Goal: Navigation & Orientation: Find specific page/section

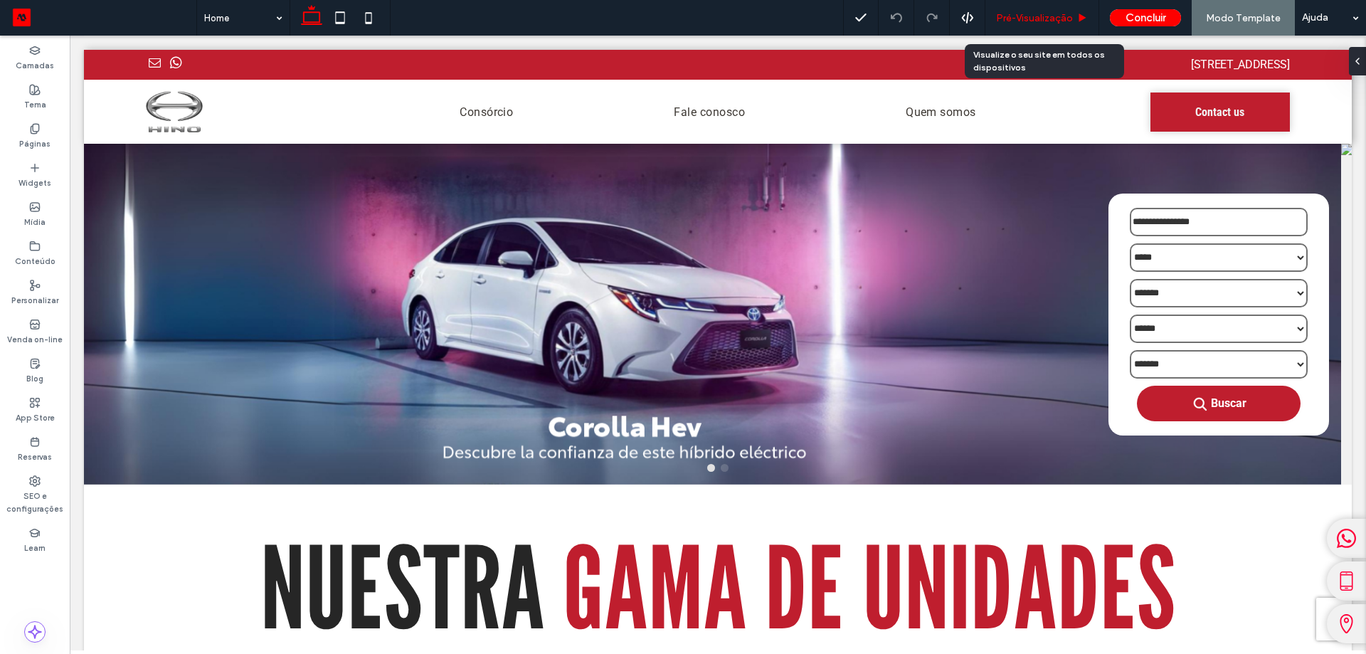
click at [1006, 19] on span "Pré-Visualizaçāo" at bounding box center [1034, 18] width 77 height 12
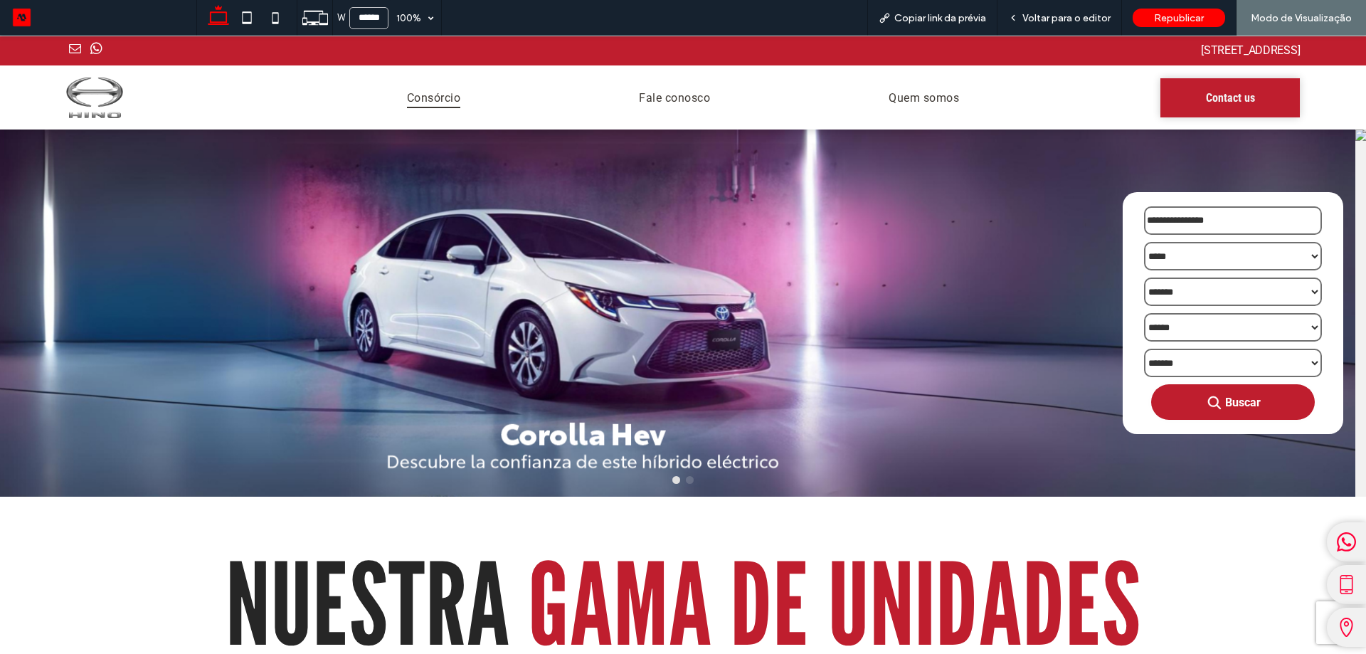
drag, startPoint x: 453, startPoint y: 97, endPoint x: 453, endPoint y: 132, distance: 34.9
click at [453, 97] on span "Consórcio" at bounding box center [433, 97] width 53 height 21
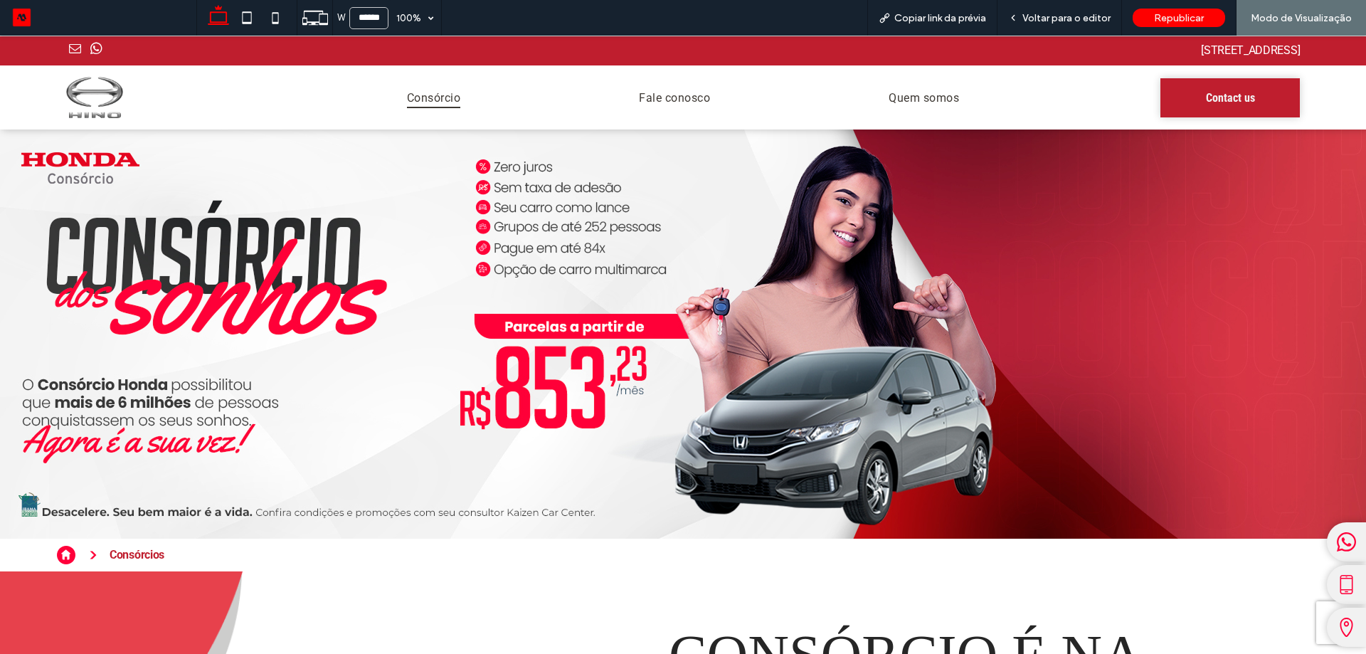
scroll to position [198, 0]
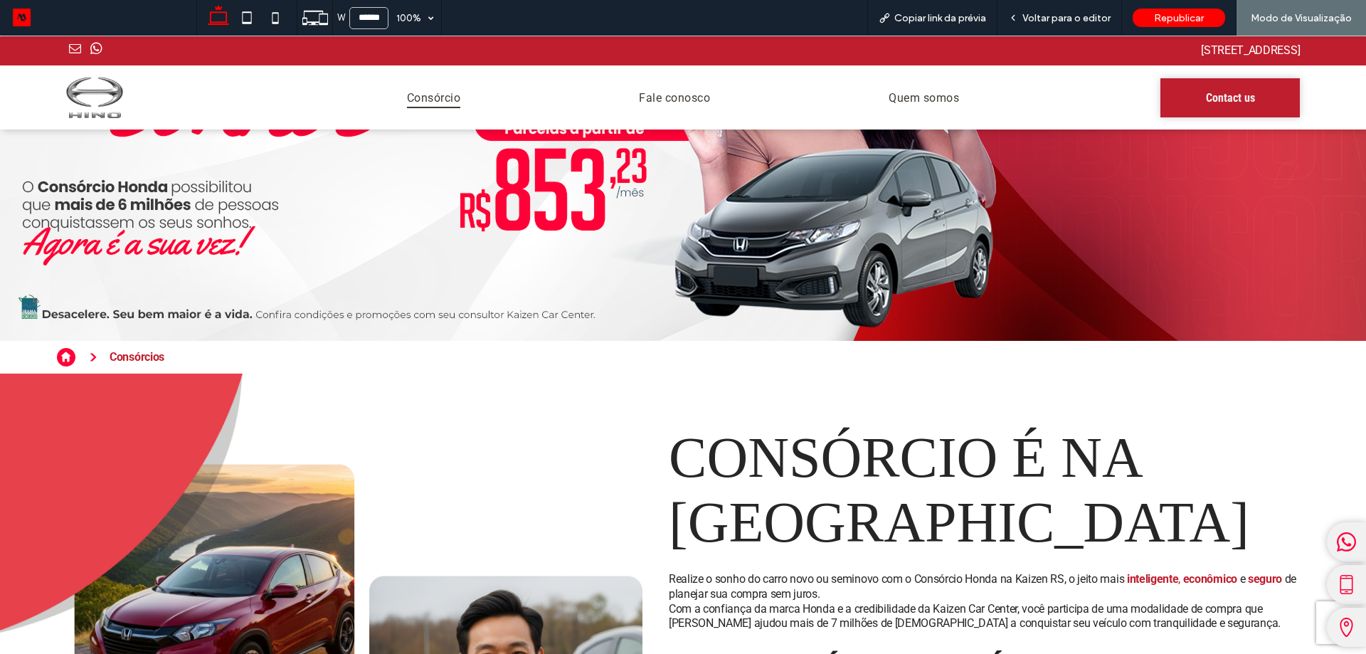
click at [60, 349] on icon at bounding box center [66, 357] width 19 height 19
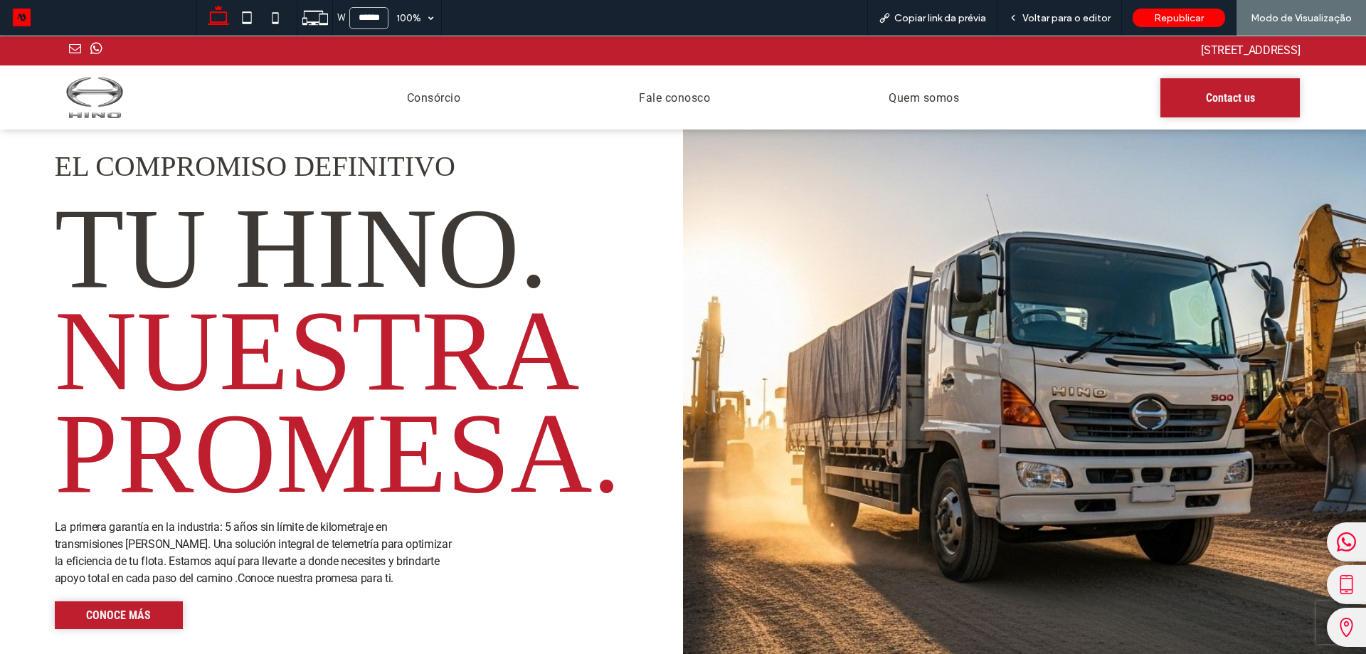
scroll to position [2277, 0]
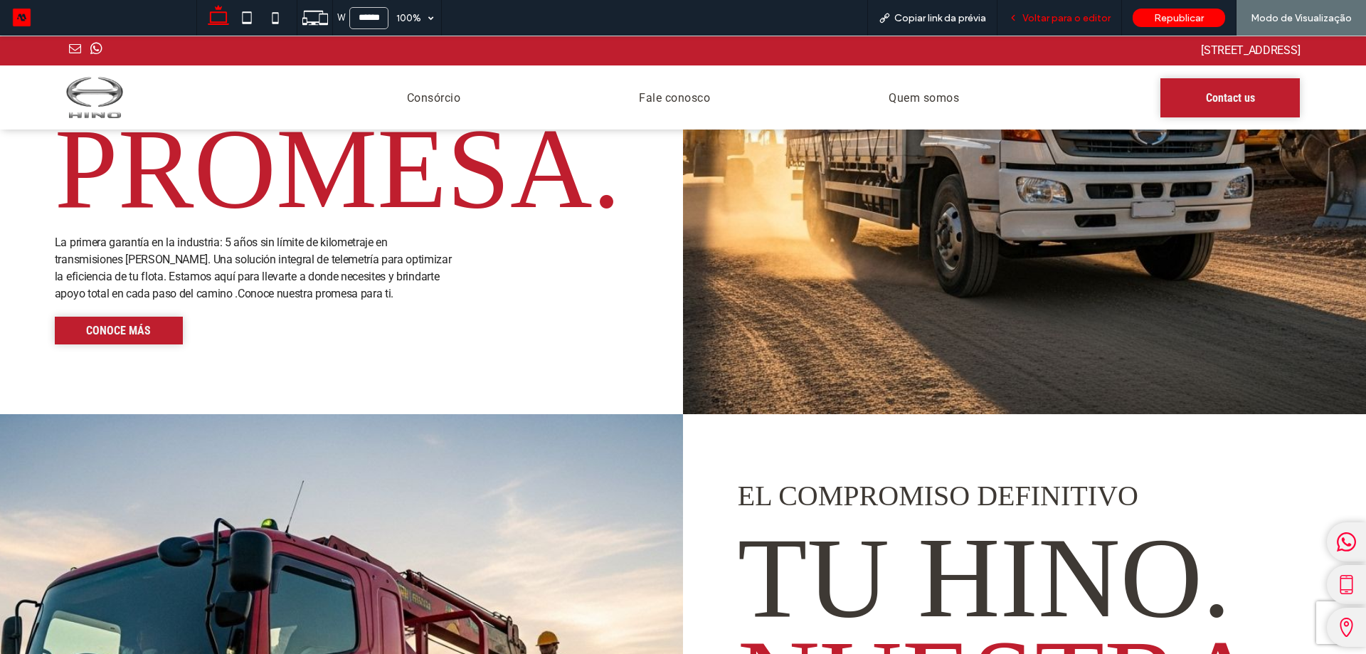
click at [1063, 26] on div "Voltar para o editor" at bounding box center [1060, 18] width 125 height 36
click at [1073, 24] on div "Voltar para o editor" at bounding box center [1060, 18] width 125 height 36
click at [1074, 22] on span "Voltar para o editor" at bounding box center [1067, 18] width 88 height 12
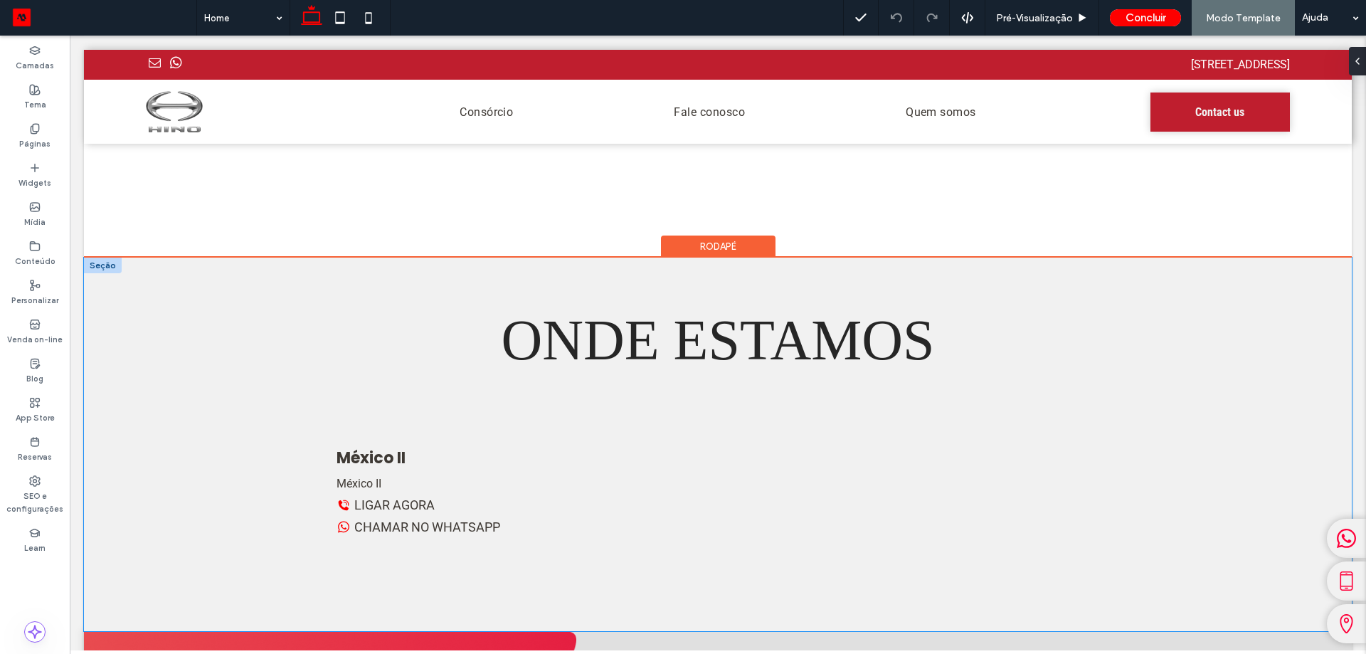
scroll to position [3608, 0]
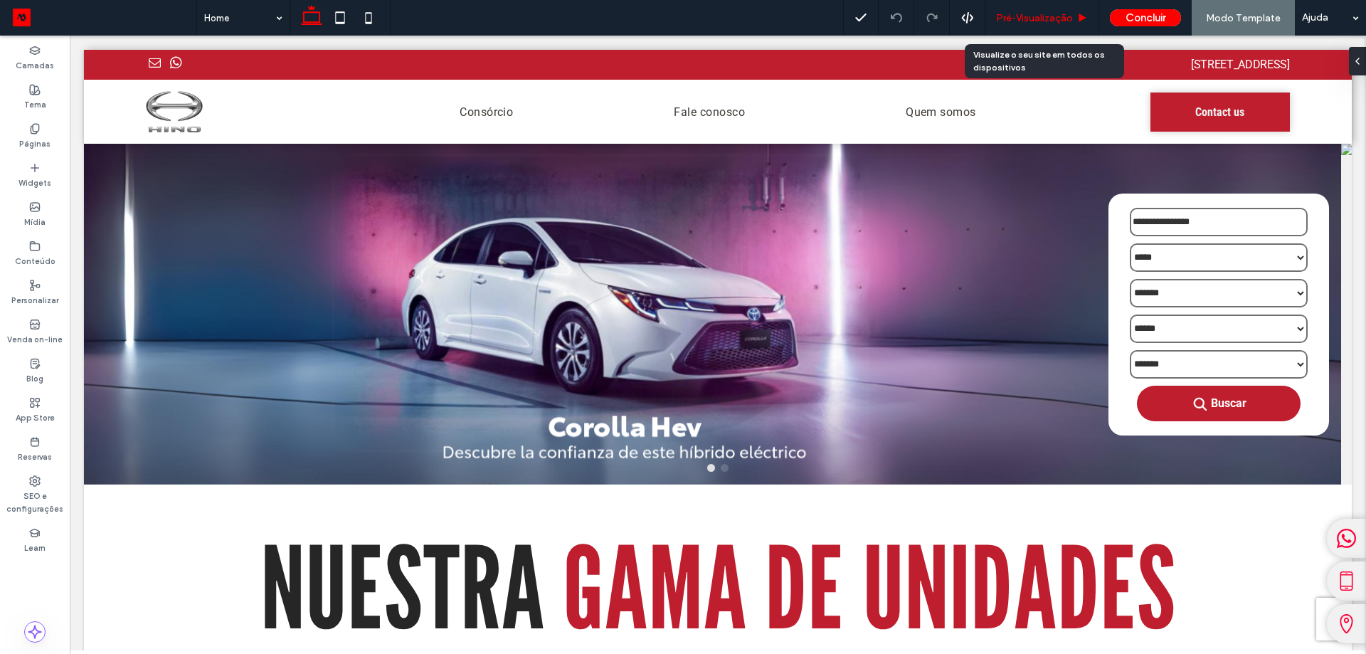
click at [1036, 10] on div "Pré-Visualizaçāo" at bounding box center [1043, 18] width 114 height 36
click at [1038, 19] on span "Pré-Visualizaçāo" at bounding box center [1034, 18] width 77 height 12
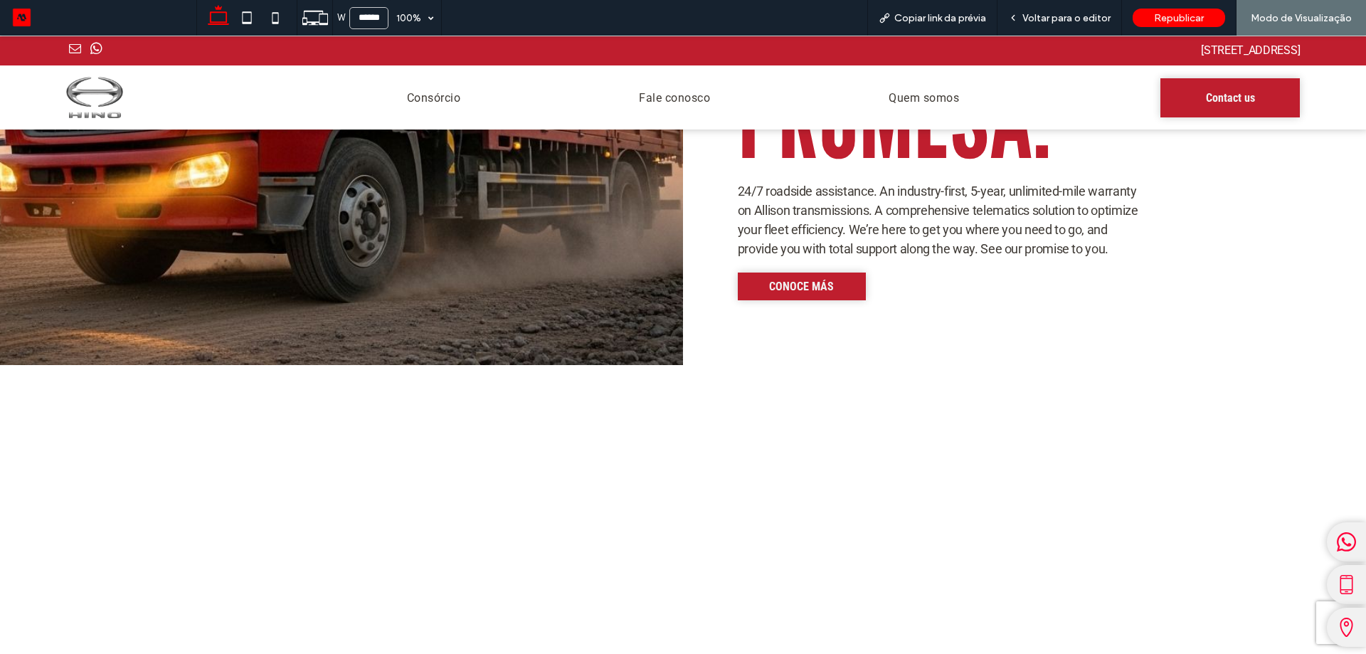
scroll to position [2704, 0]
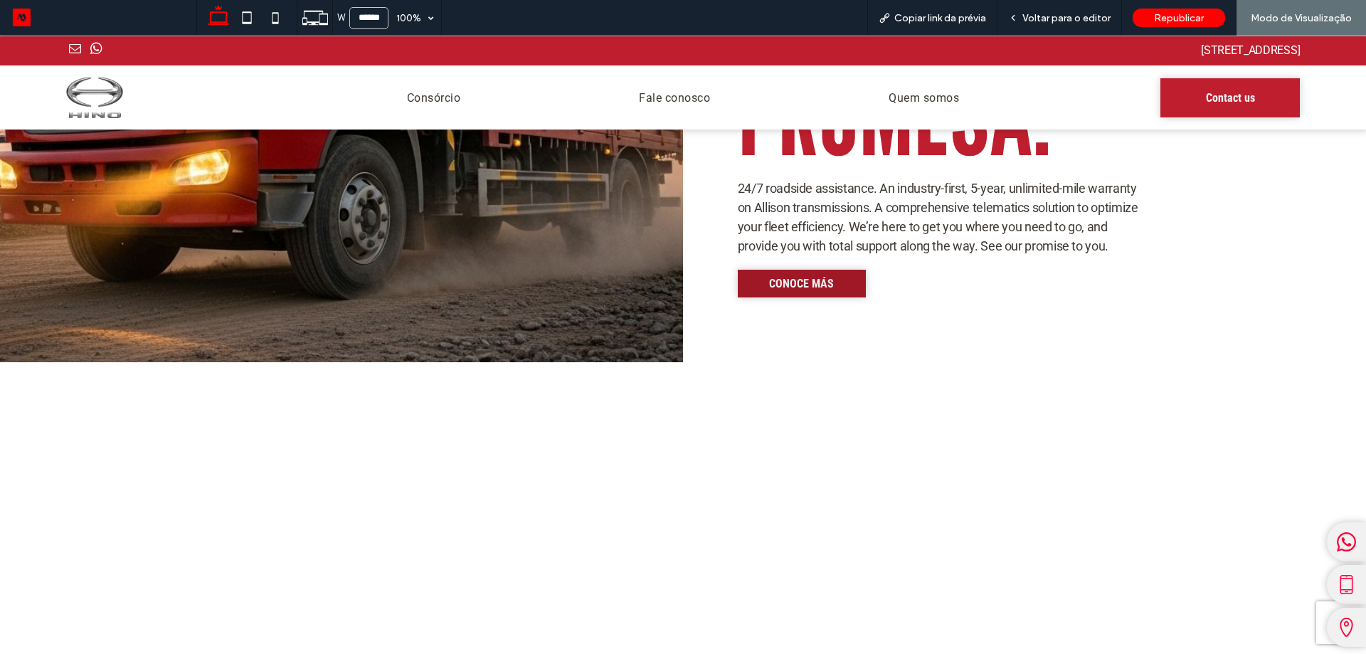
click at [818, 297] on link "CONOCE MÁS" at bounding box center [802, 284] width 128 height 28
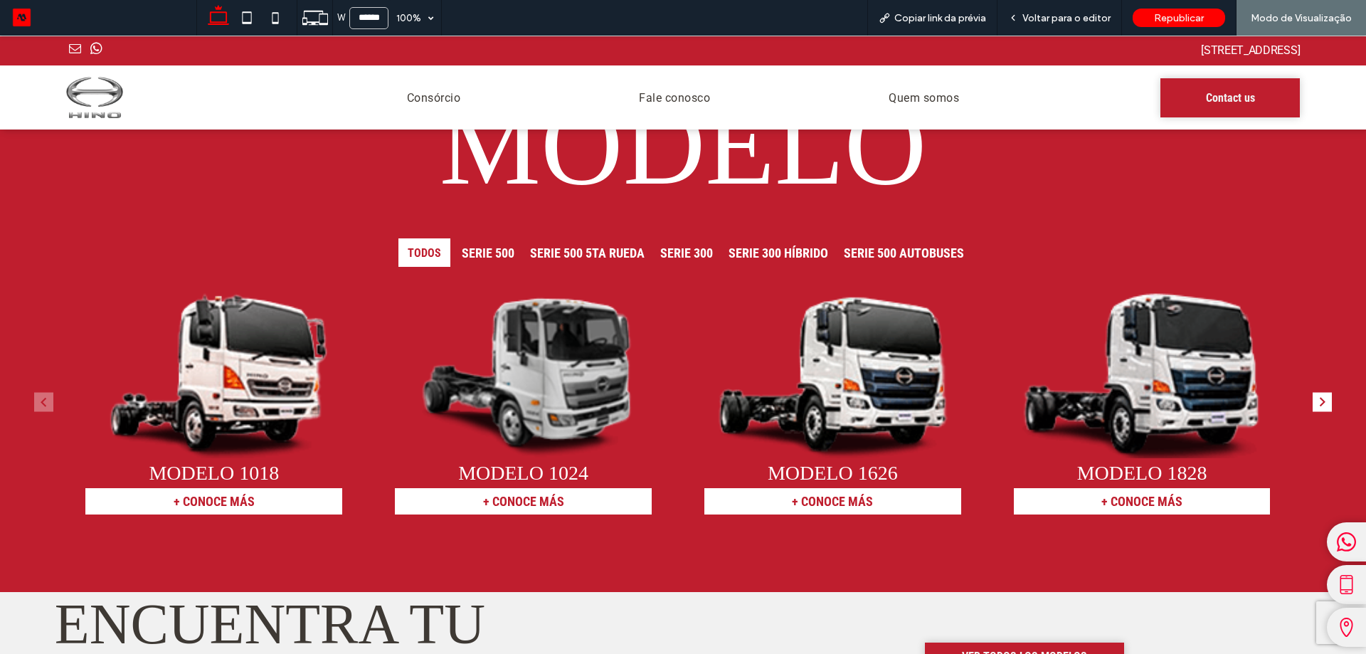
scroll to position [1343, 0]
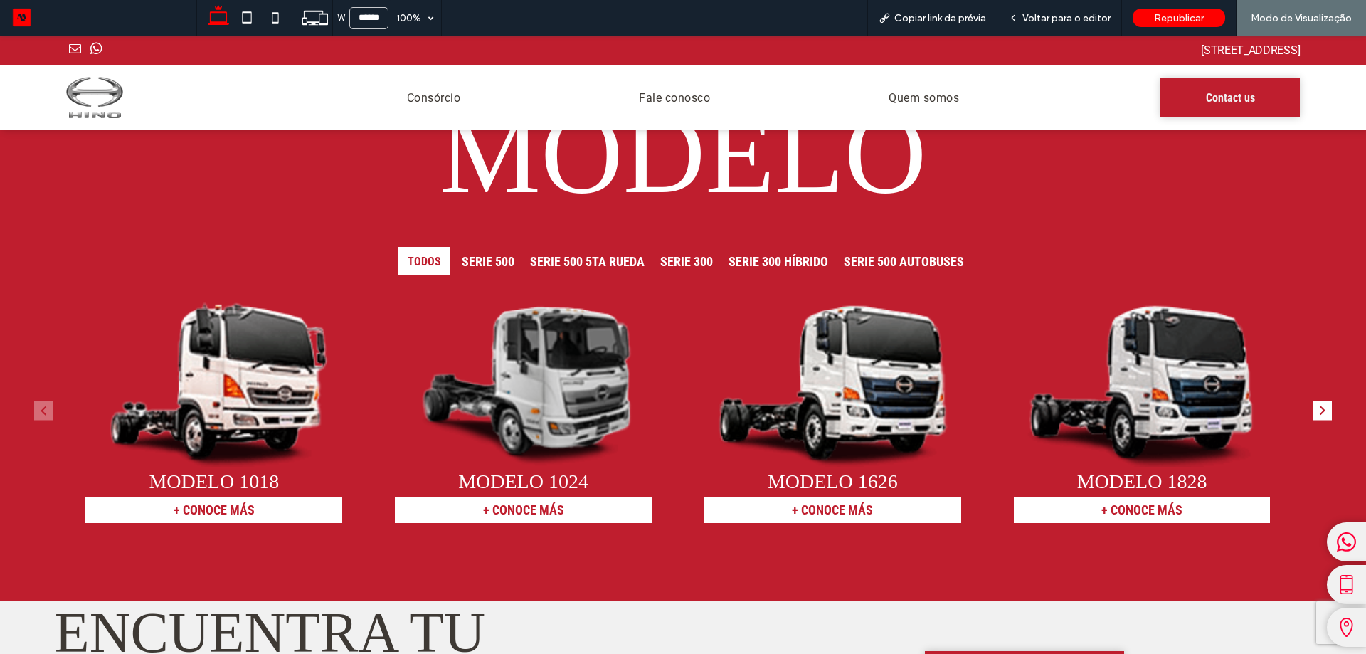
click at [1313, 403] on rect "Next slide" at bounding box center [1322, 410] width 19 height 19
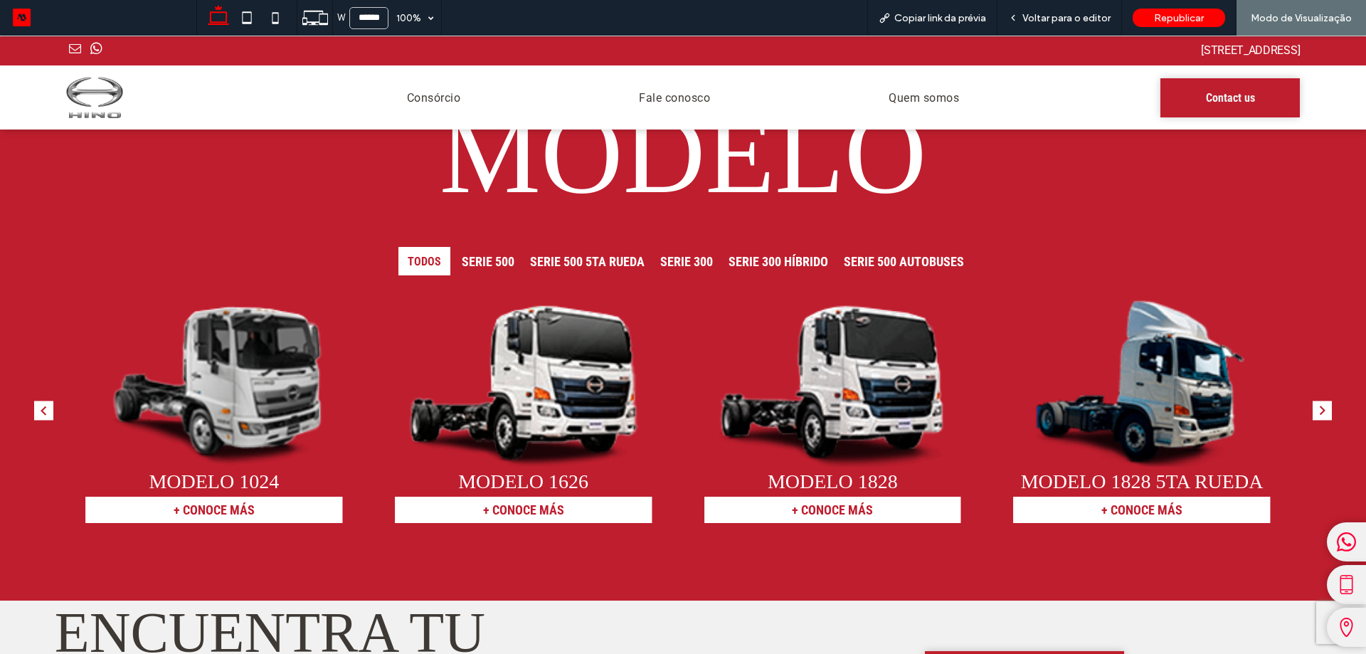
click at [54, 407] on div "Modelo 1018 + CONOCE MÁS Modelo 1024 + CONOCE MÁS Modelo 1626 + CONOCE MÁS 2" at bounding box center [683, 410] width 1312 height 270
click at [46, 407] on icon "Previous slide" at bounding box center [44, 411] width 4 height 9
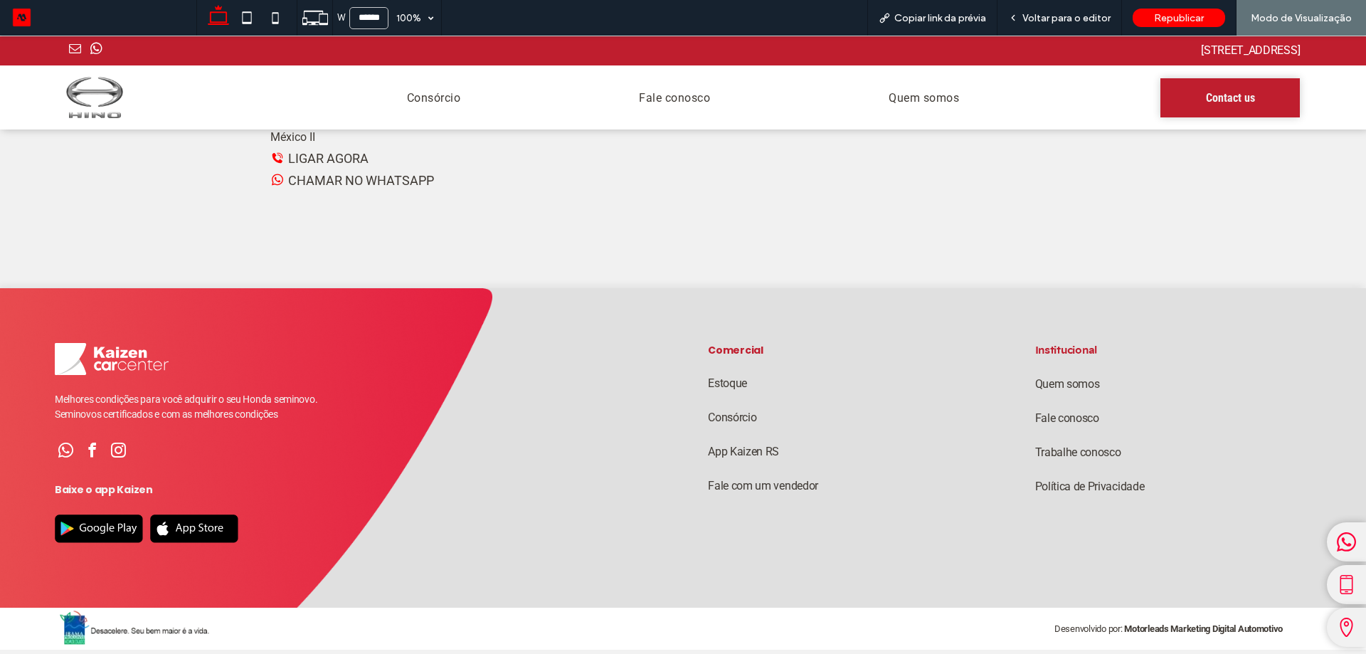
scroll to position [3837, 0]
